Goal: Information Seeking & Learning: Learn about a topic

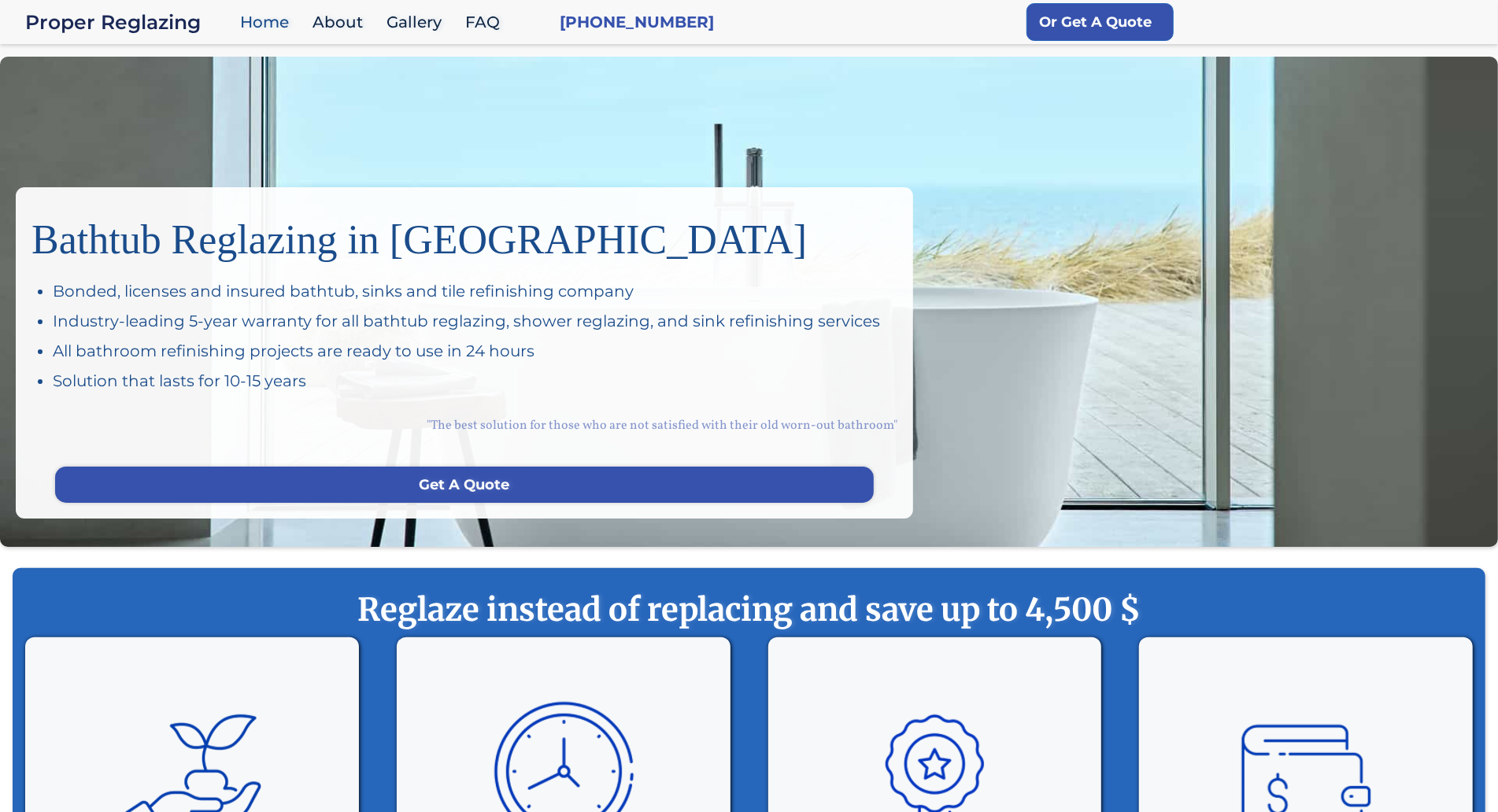
click at [149, 149] on div "Bathtub Reglazing in San Francisco Bonded, licenses and insured bathtub, sinks …" at bounding box center [749, 301] width 1498 height 491
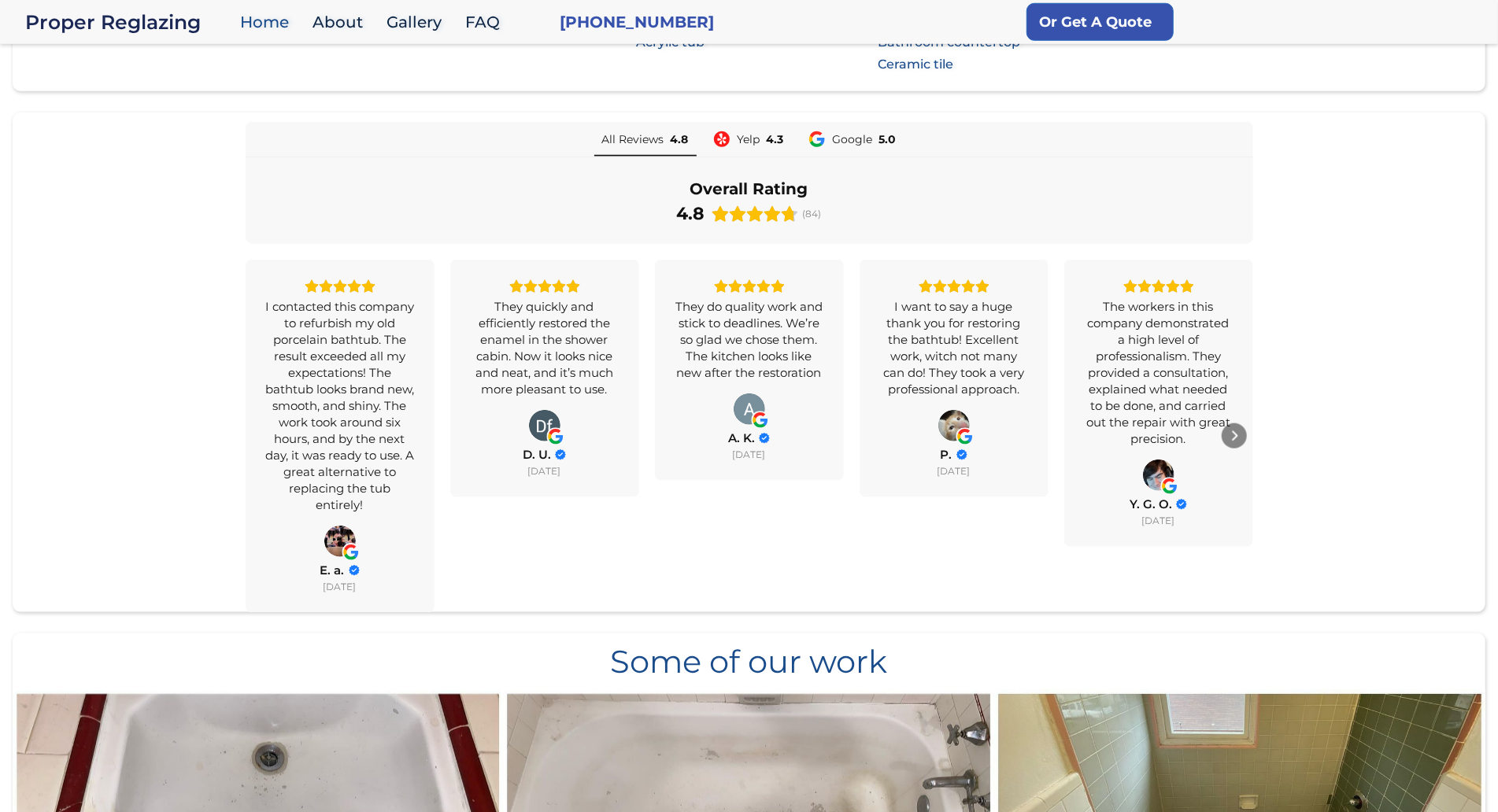
scroll to position [1176, 0]
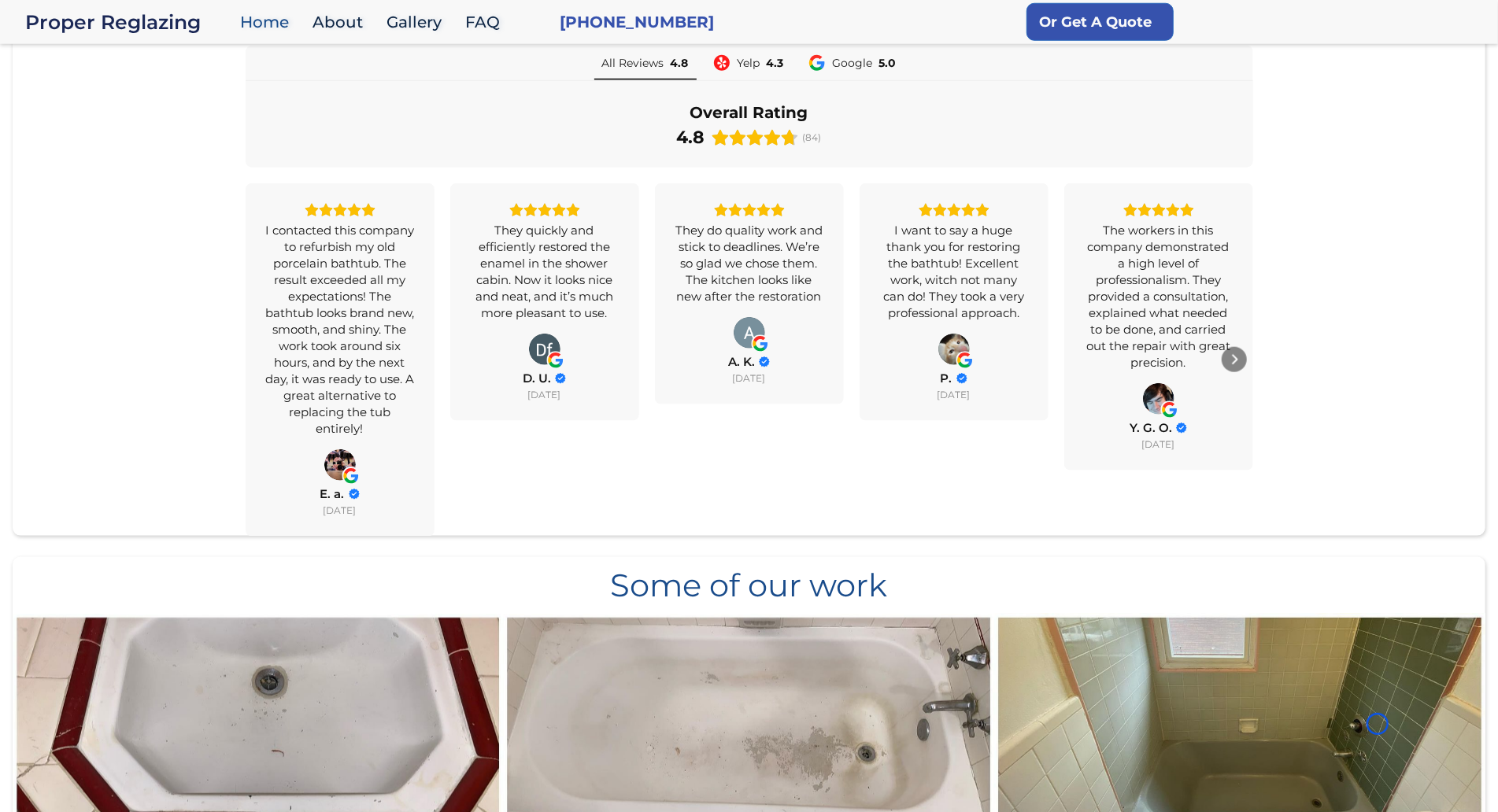
click at [149, 149] on div "All Reviews 4.8 Yelp 4.3 Google 5.0 Overall Rating 4.8 (84) I contacted this co…" at bounding box center [749, 291] width 1473 height 491
click at [105, 112] on div "All Reviews 4.8 Yelp 4.3 Google 5.0 Overall Rating 4.8 (84) I contacted this co…" at bounding box center [749, 291] width 1473 height 491
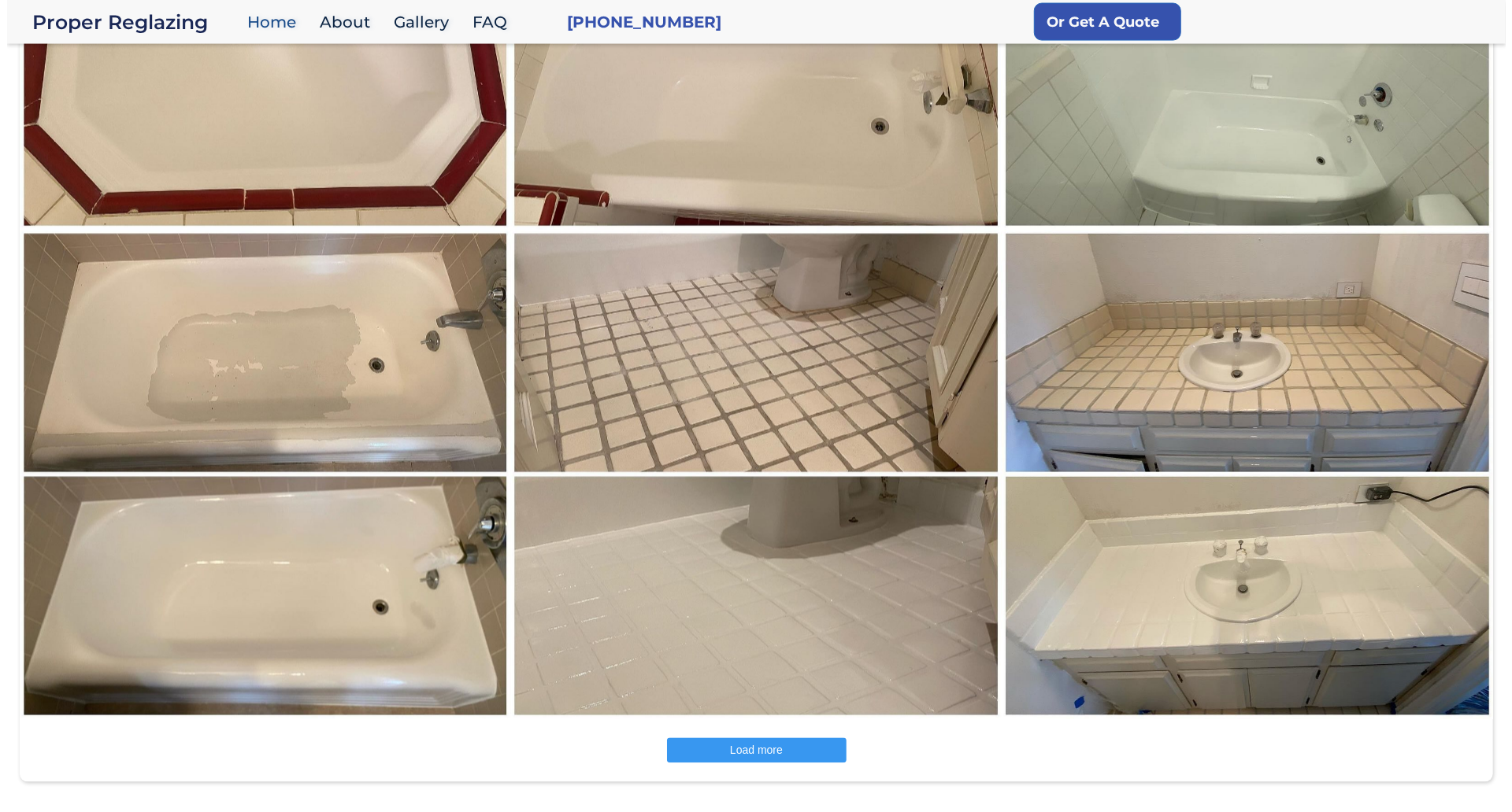
scroll to position [2101, 0]
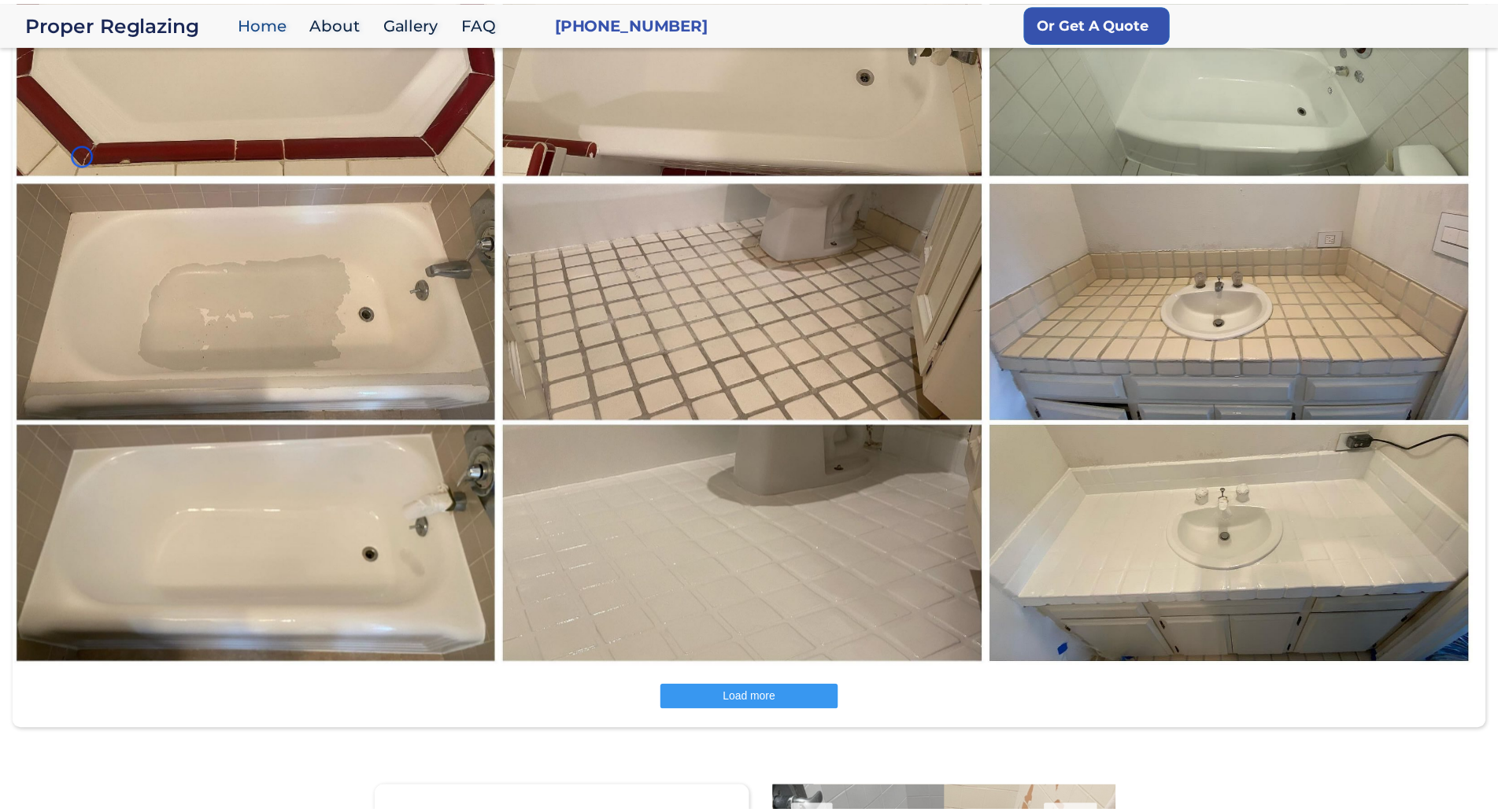
scroll to position [1717, 0]
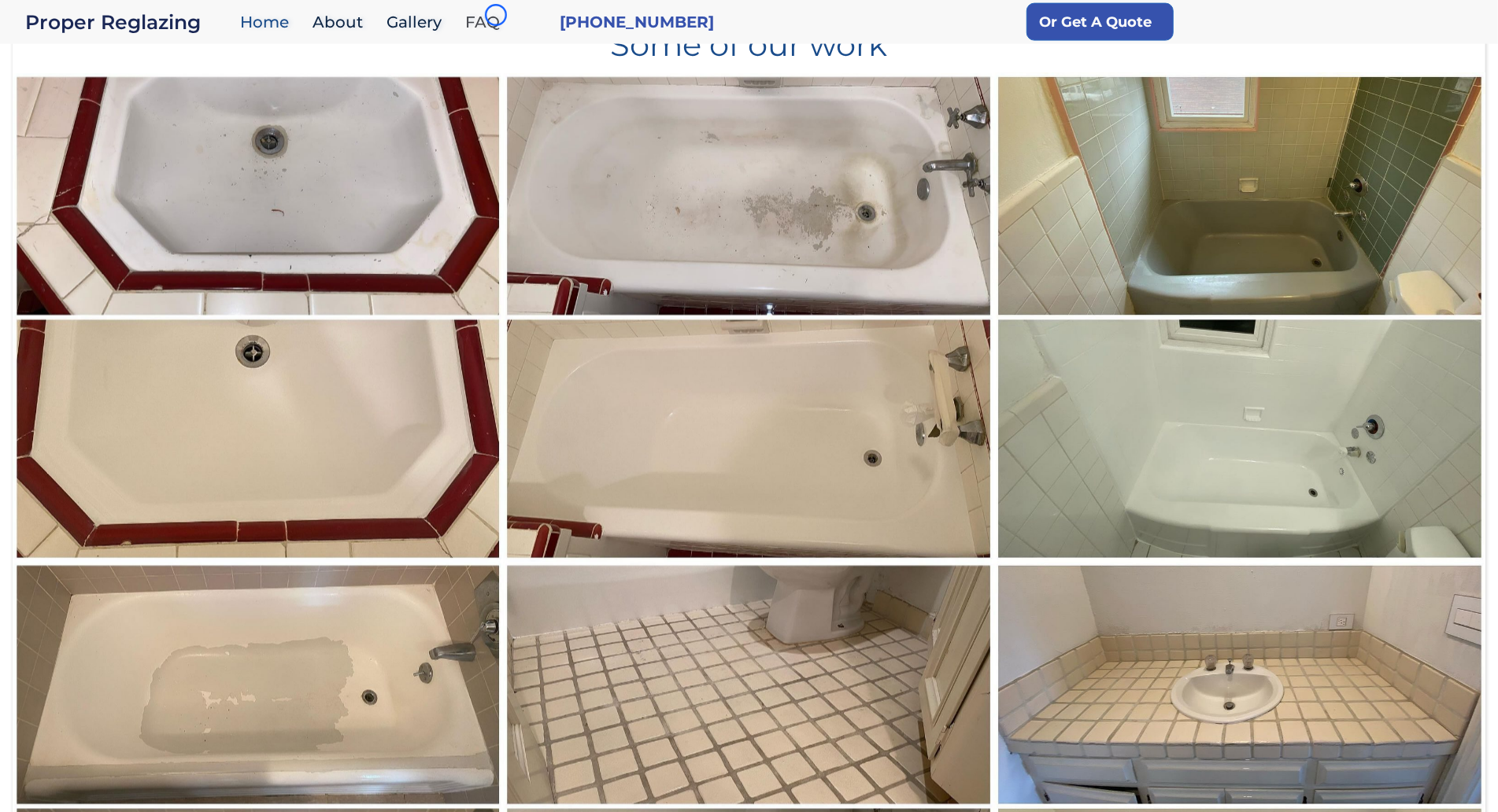
click at [496, 15] on link "FAQ" at bounding box center [487, 22] width 58 height 34
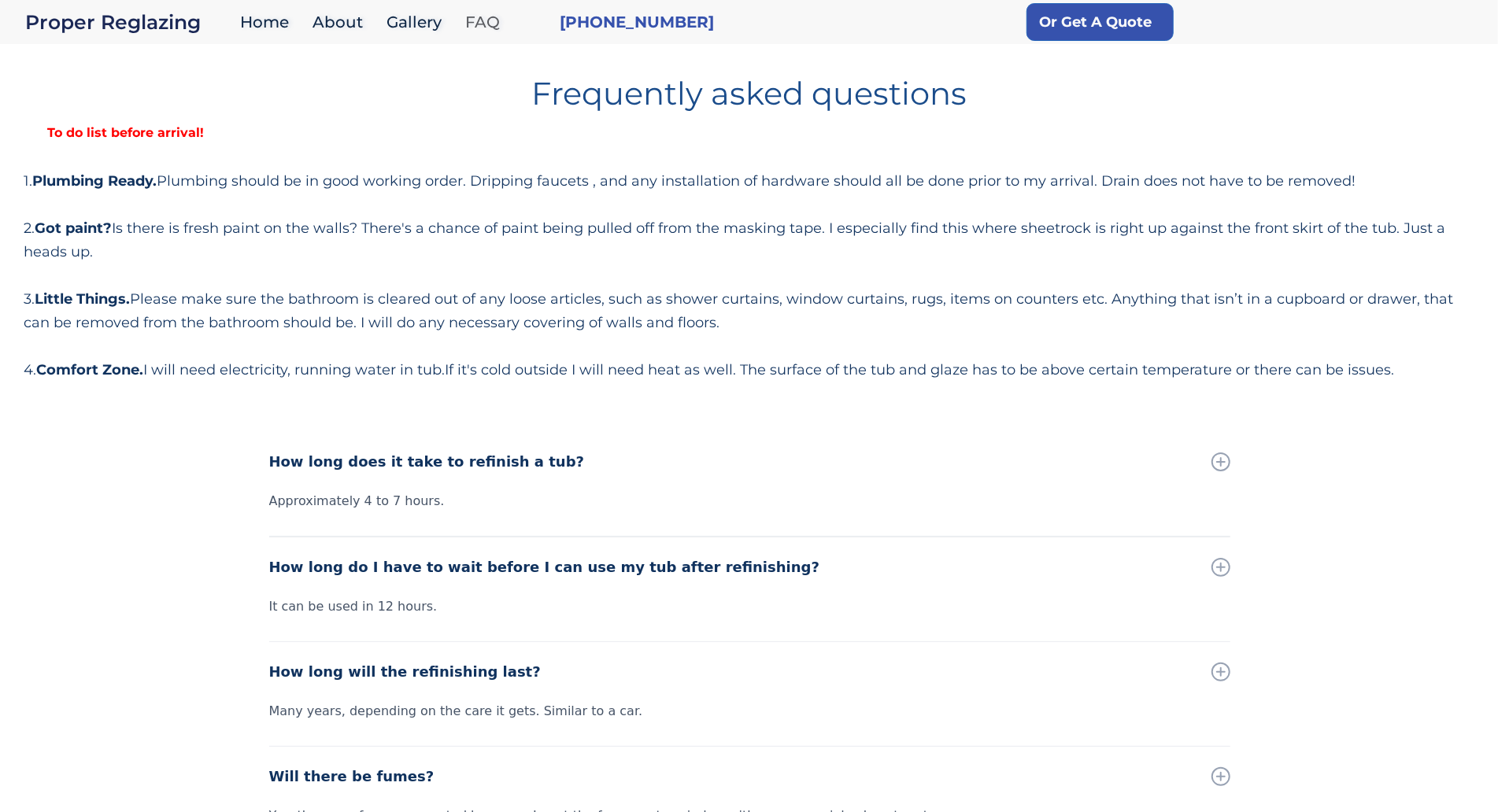
click at [496, 15] on link "FAQ" at bounding box center [487, 22] width 58 height 34
click at [98, 144] on div "Frequently asked questions To do list before arrival! 1. Plumbing Ready. Plumbi…" at bounding box center [748, 223] width 1451 height 316
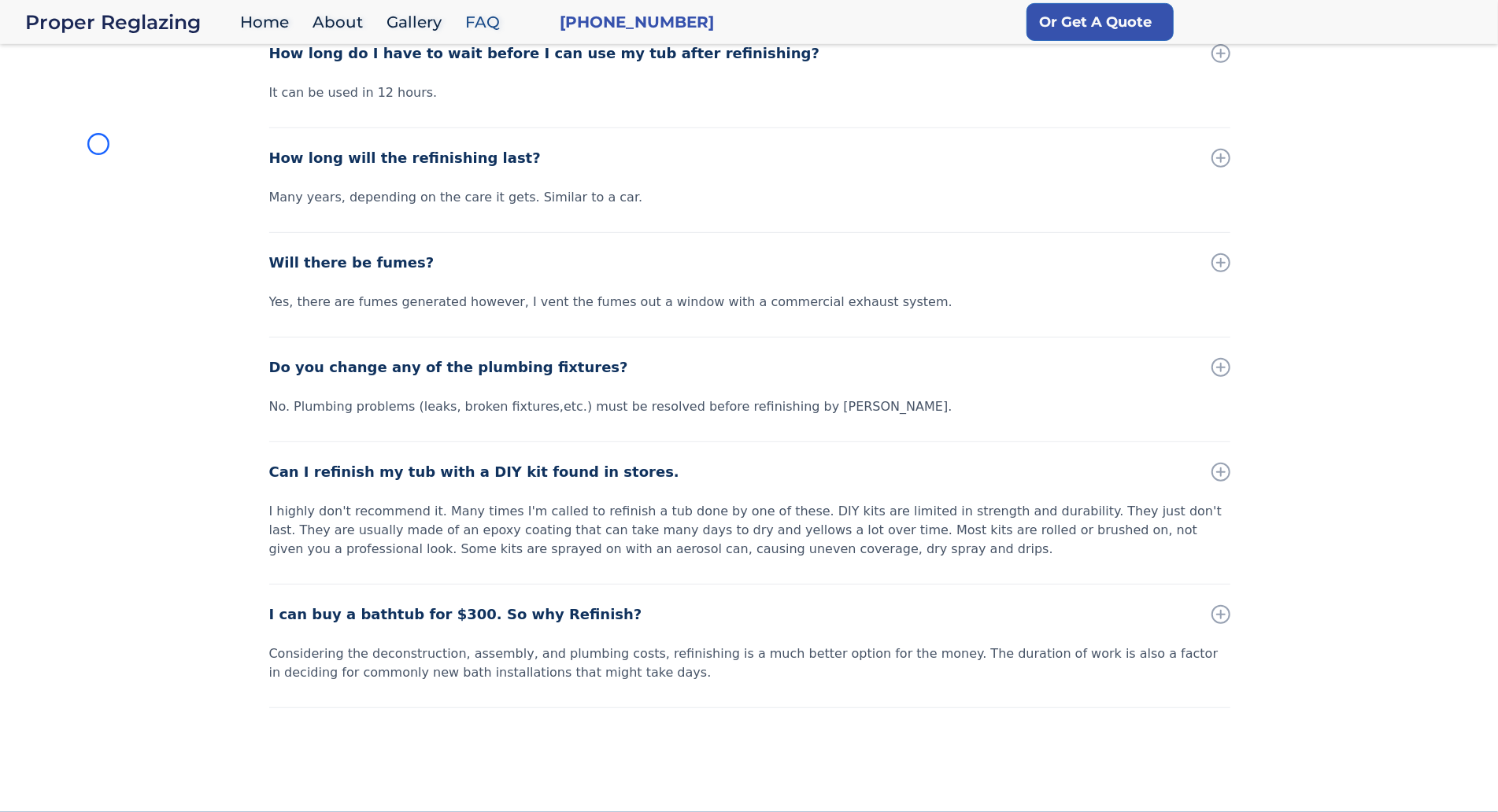
scroll to position [592, 0]
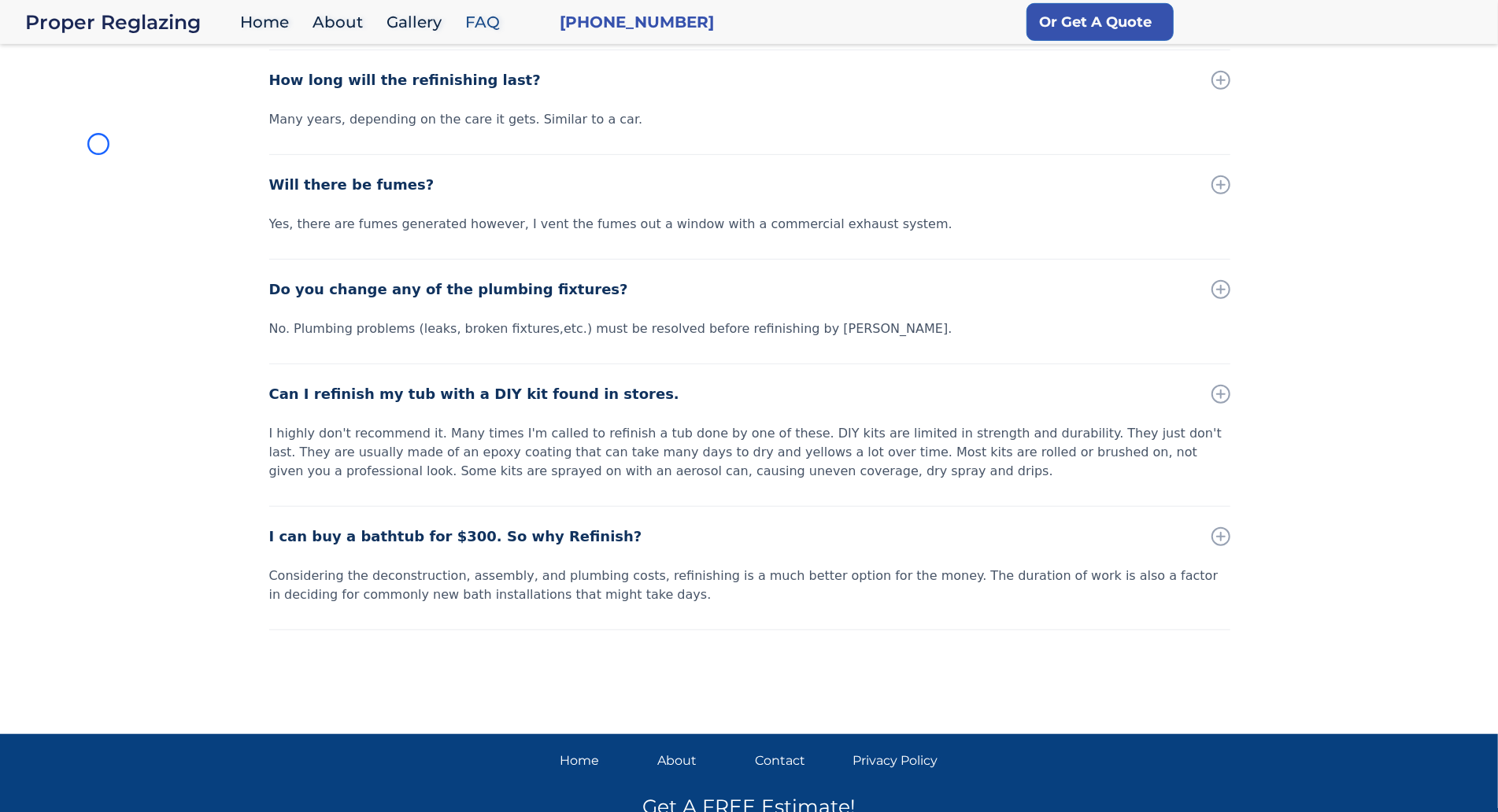
click at [98, 144] on div "How long does it take to refinish a tub? Approximately 4 to 7 hours. How long d…" at bounding box center [749, 280] width 1498 height 878
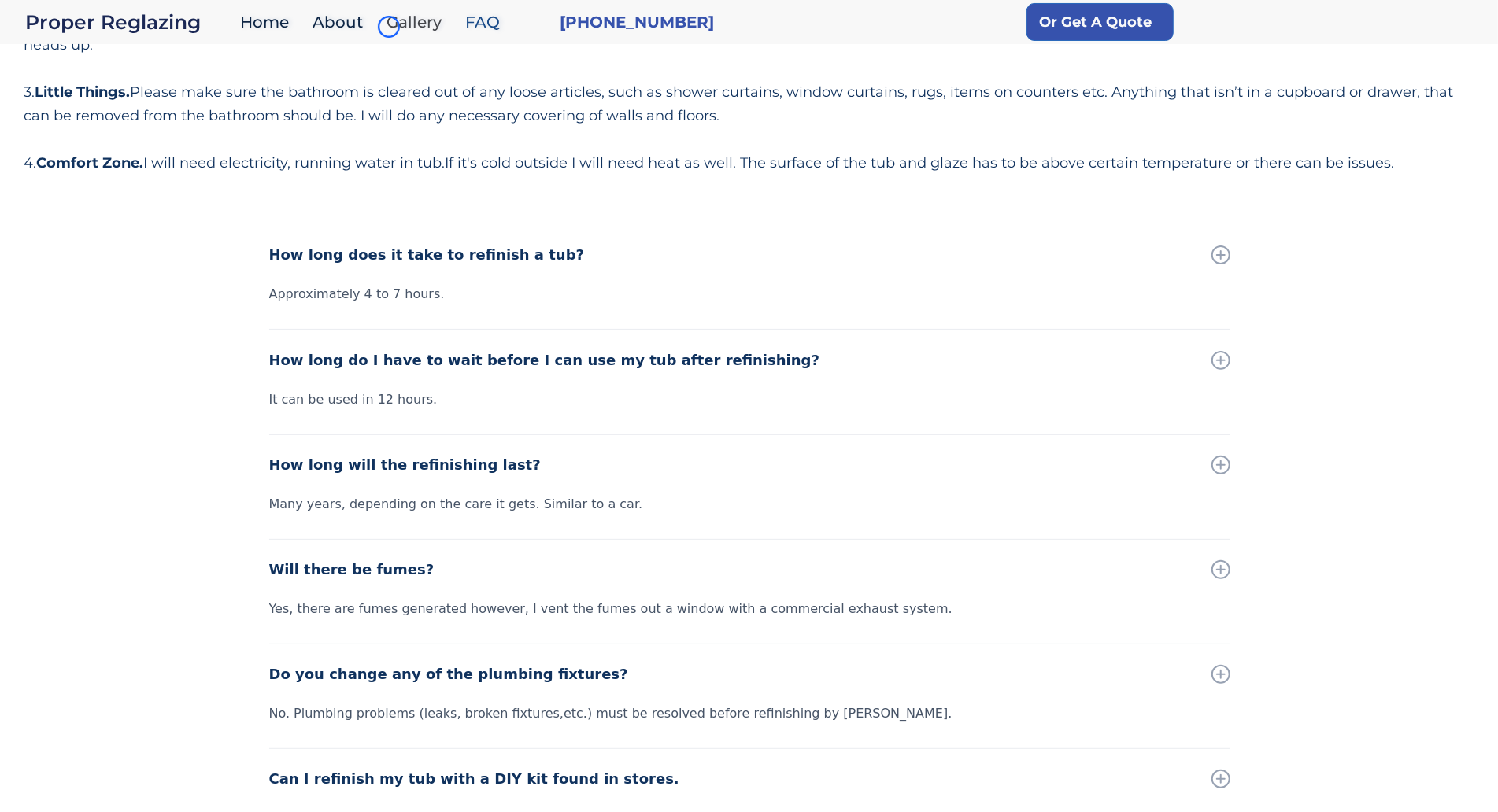
click at [389, 27] on link "Gallery" at bounding box center [418, 22] width 79 height 34
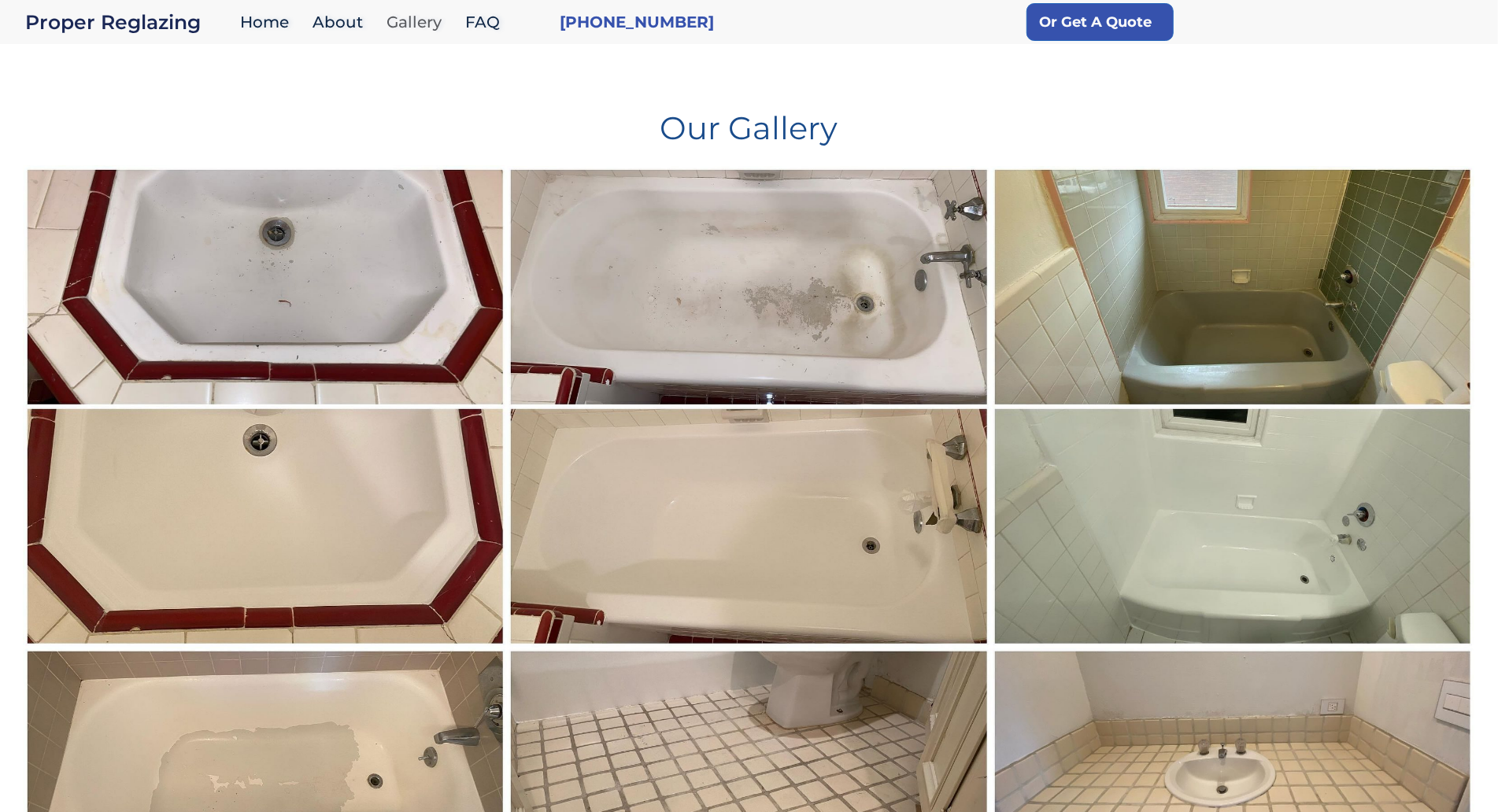
click at [389, 27] on link "Gallery" at bounding box center [418, 22] width 79 height 34
click at [115, 86] on div "Our Gallery" at bounding box center [748, 115] width 1451 height 100
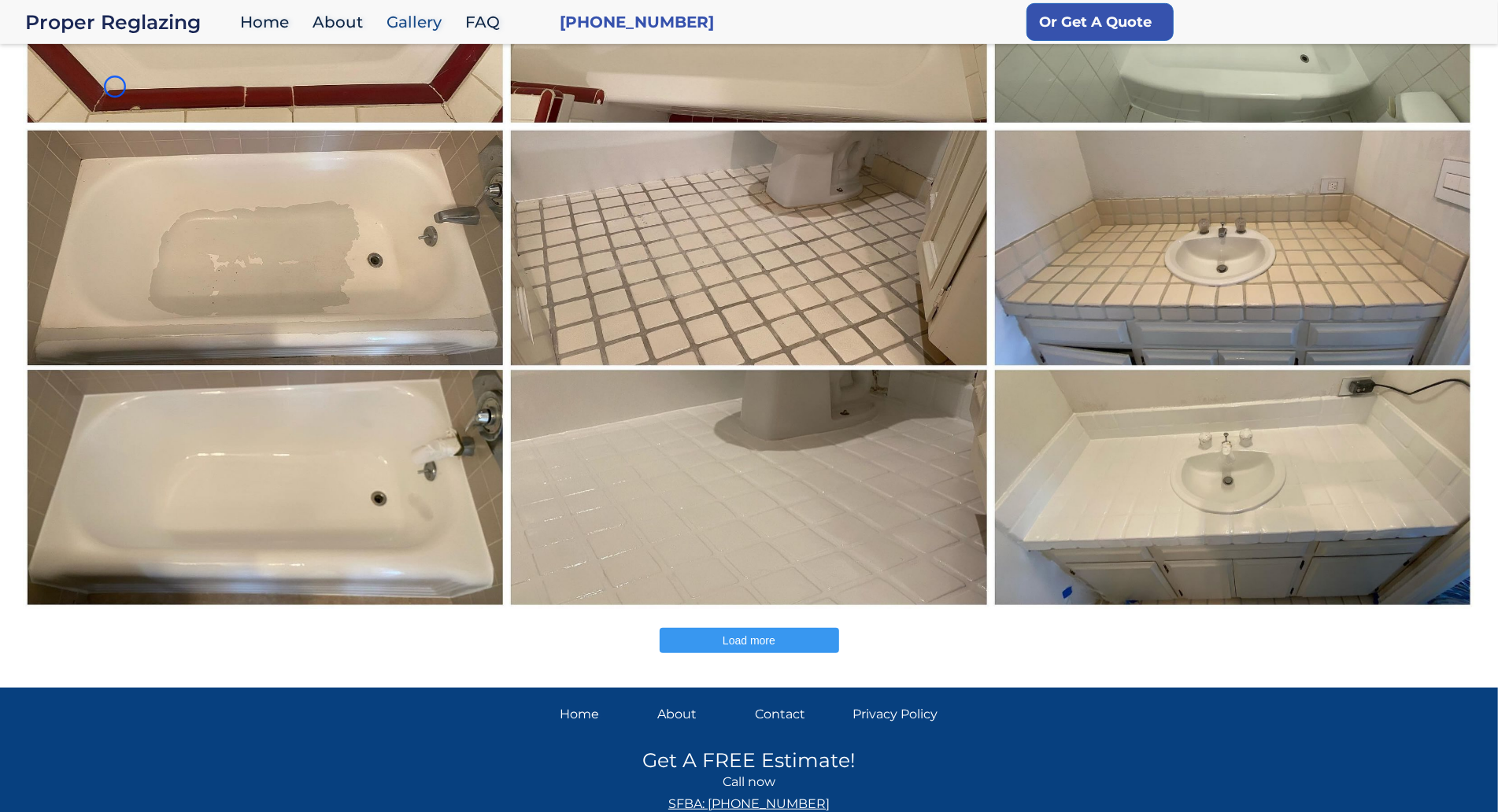
scroll to position [568, 0]
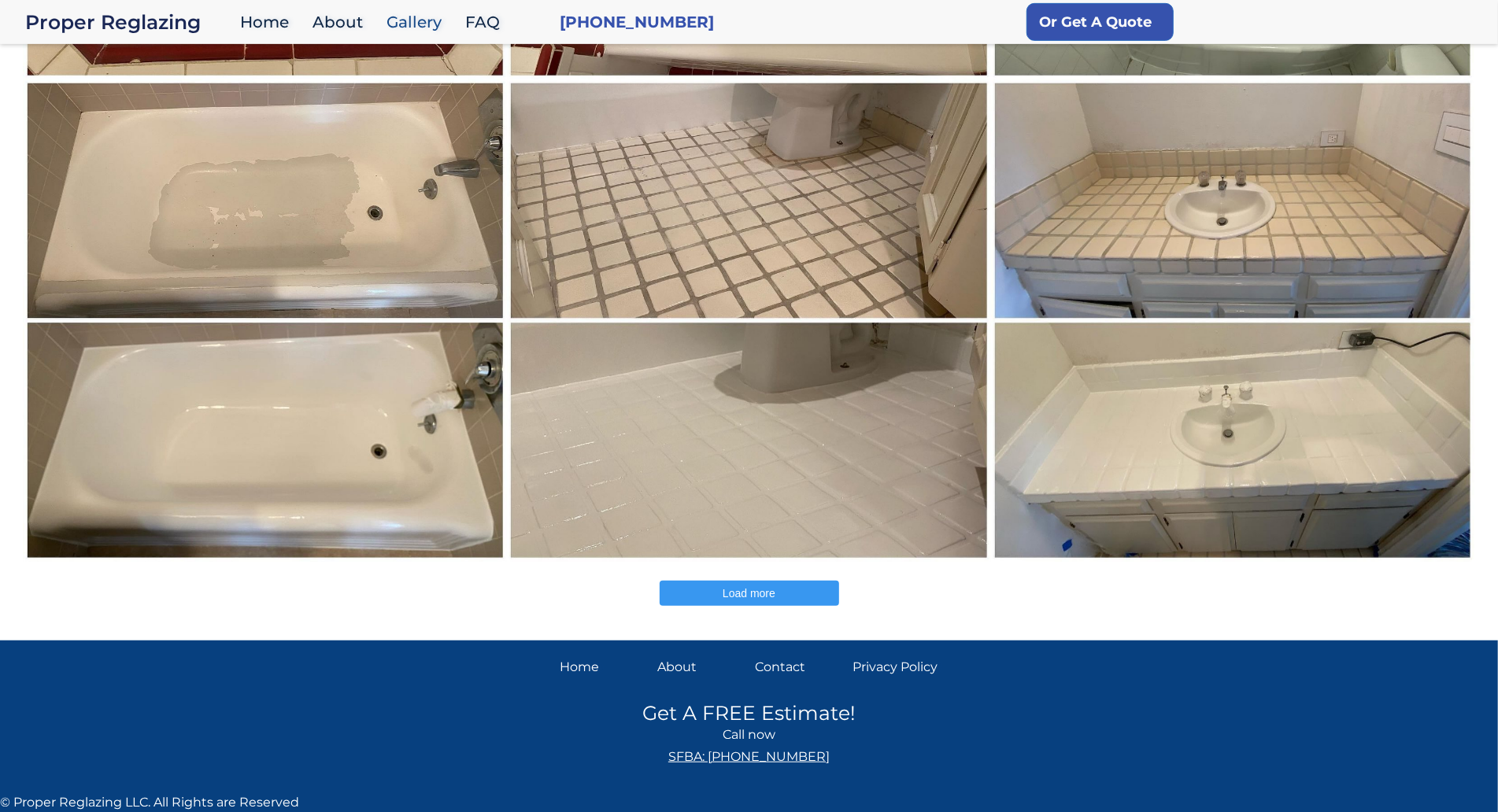
click at [115, 86] on img at bounding box center [265, 320] width 485 height 483
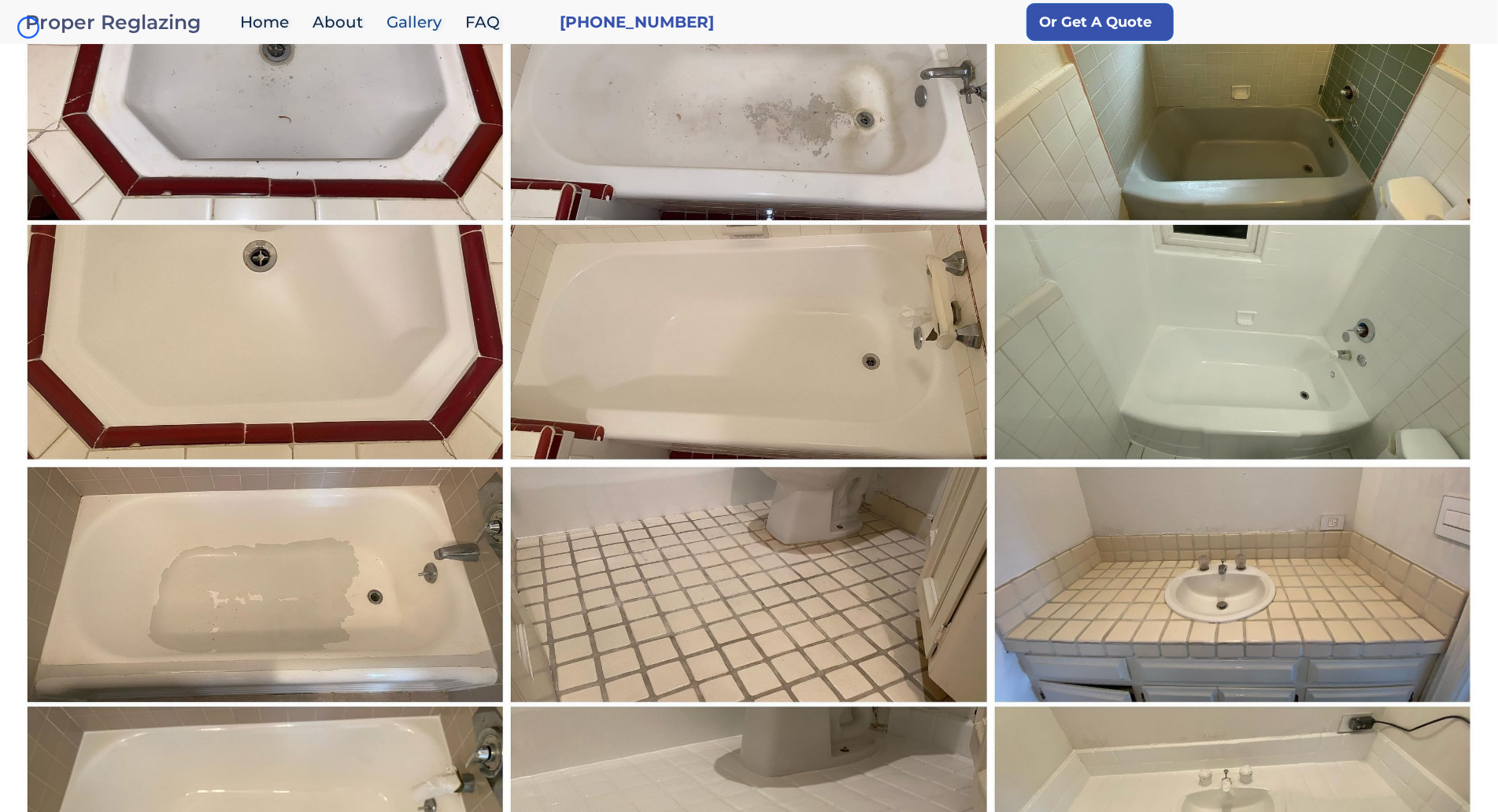
click at [28, 27] on div "Proper Reglazing" at bounding box center [128, 22] width 207 height 22
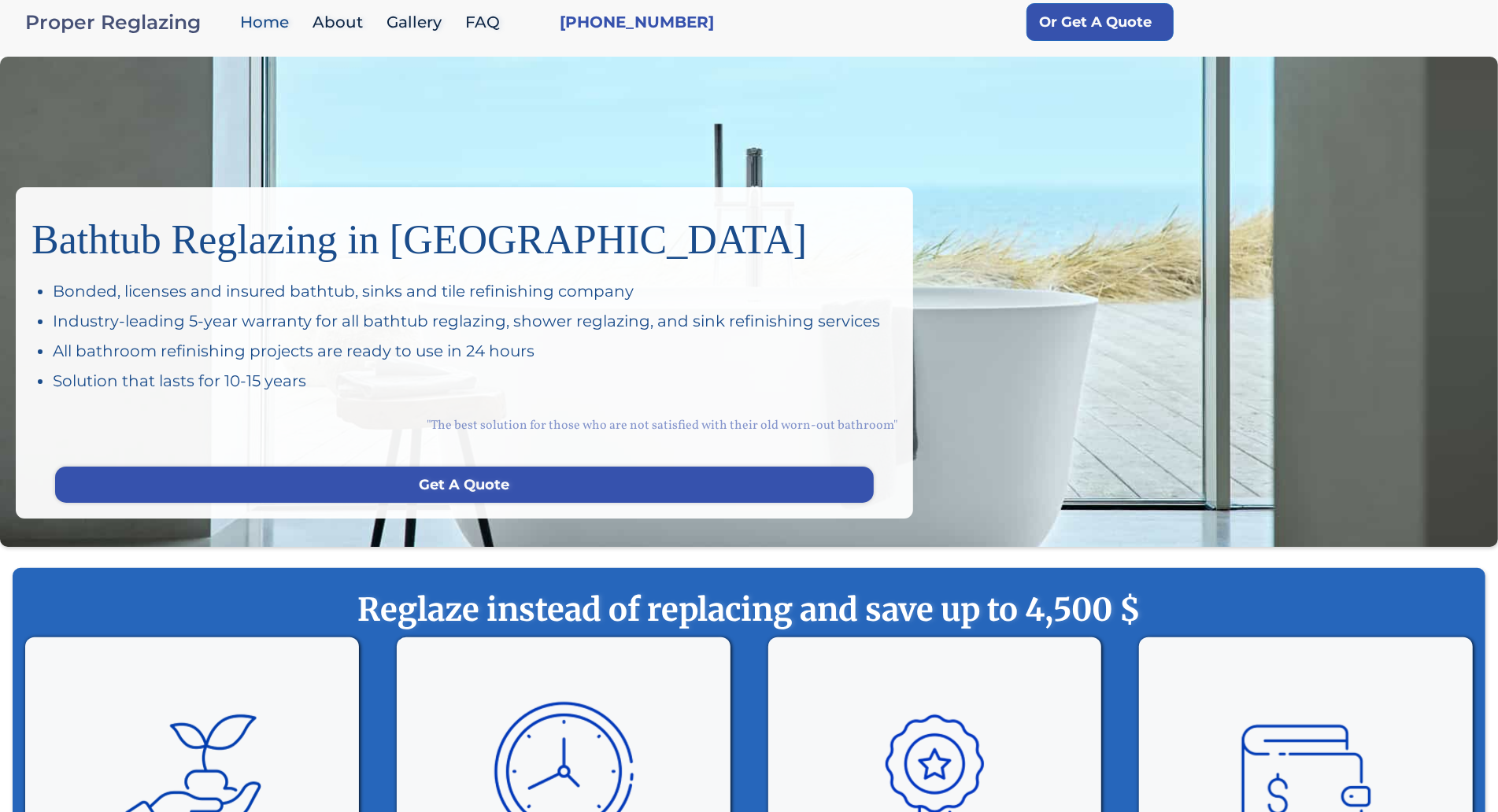
click at [28, 27] on div "Proper Reglazing" at bounding box center [128, 22] width 207 height 22
click at [101, 108] on div "Bathtub Reglazing in [GEOGRAPHIC_DATA] Bonded, licenses and insured bathtub, si…" at bounding box center [749, 301] width 1498 height 491
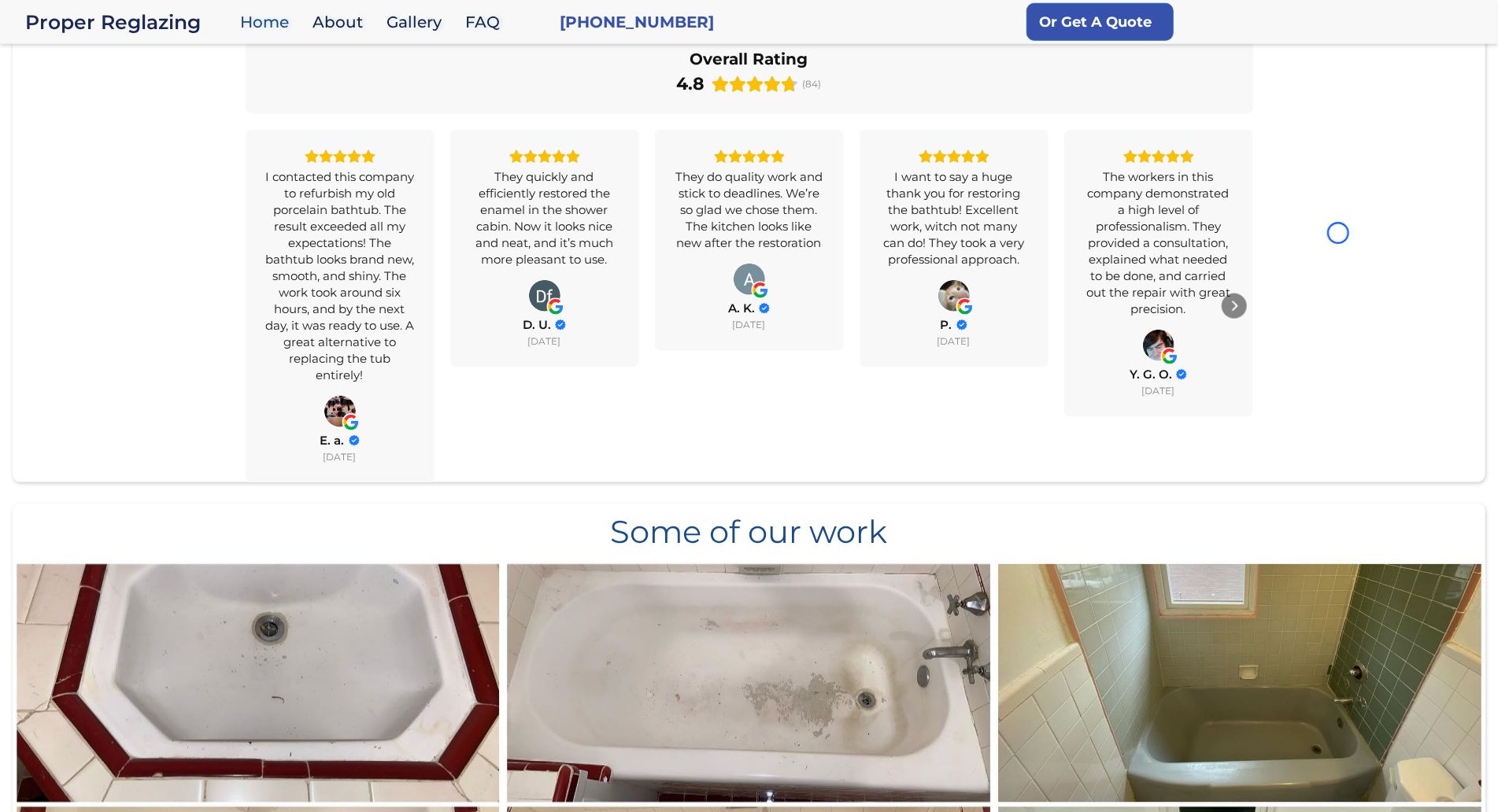
scroll to position [1255, 0]
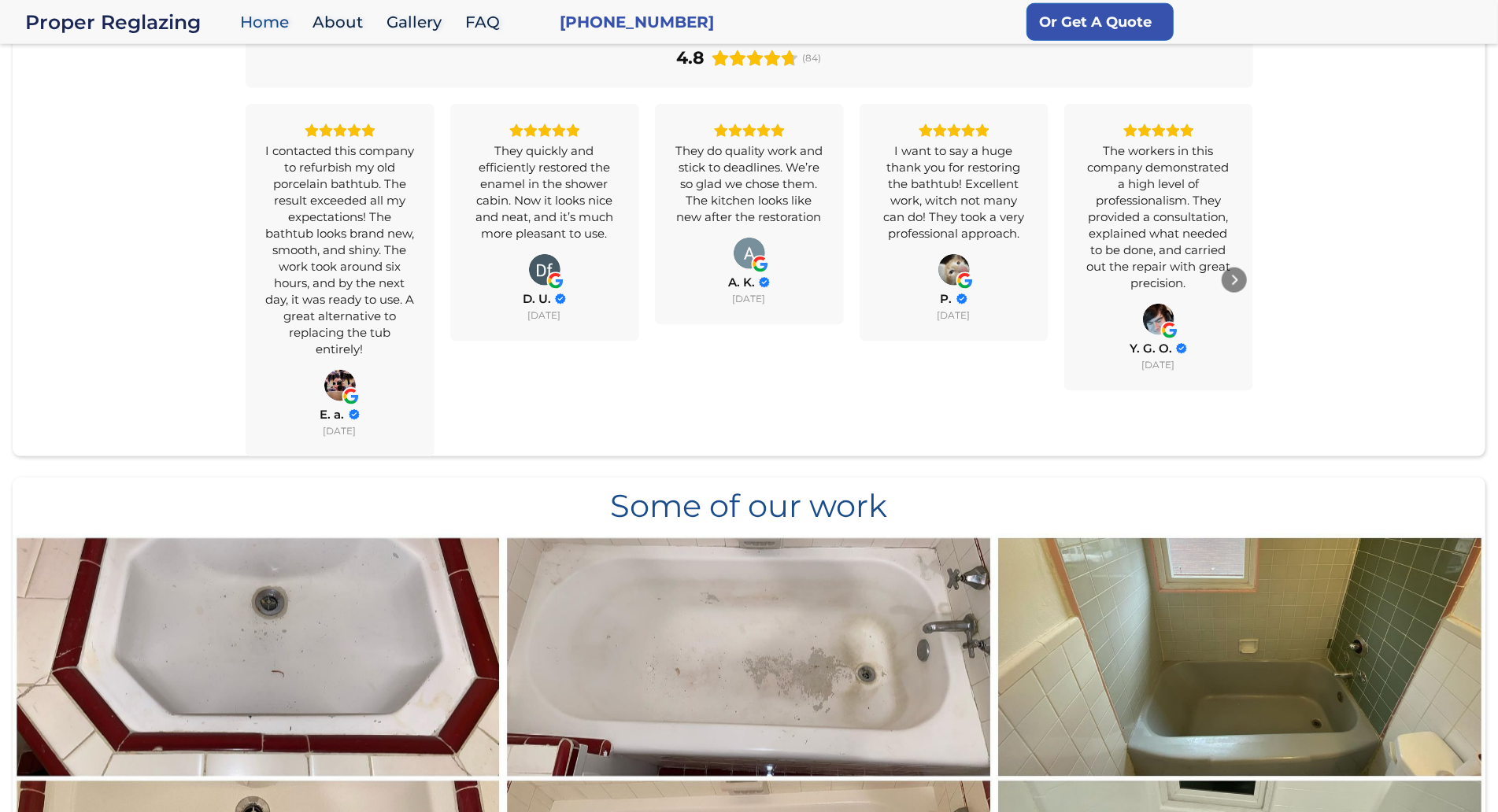
click at [101, 108] on div "All Reviews 4.8 Yelp 4.3 Google 5.0 Overall Rating 4.8 (84) I contacted this co…" at bounding box center [749, 211] width 1473 height 491
